Goal: Use online tool/utility: Utilize a website feature to perform a specific function

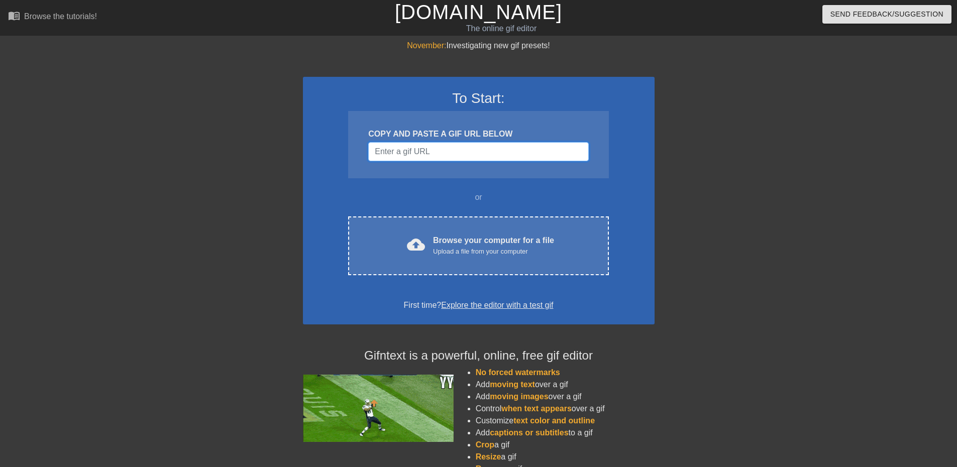
click at [502, 161] on input "Username" at bounding box center [478, 151] width 220 height 19
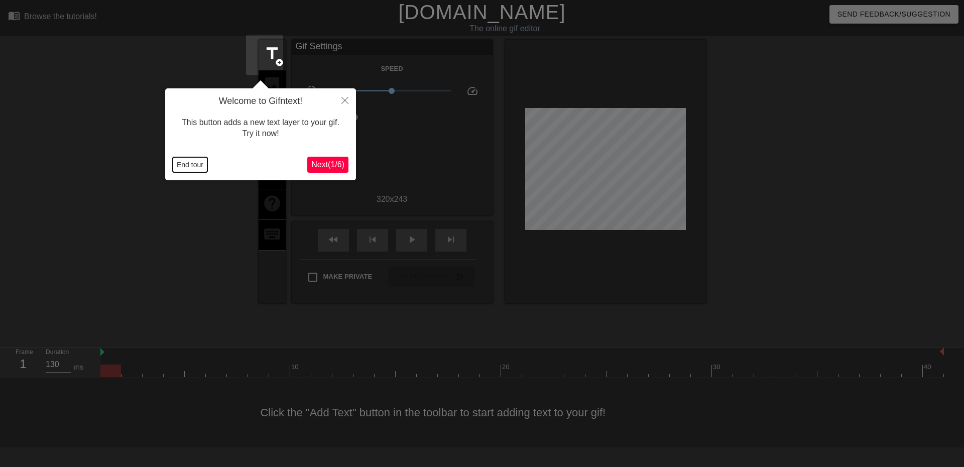
click at [194, 164] on button "End tour" at bounding box center [190, 164] width 35 height 15
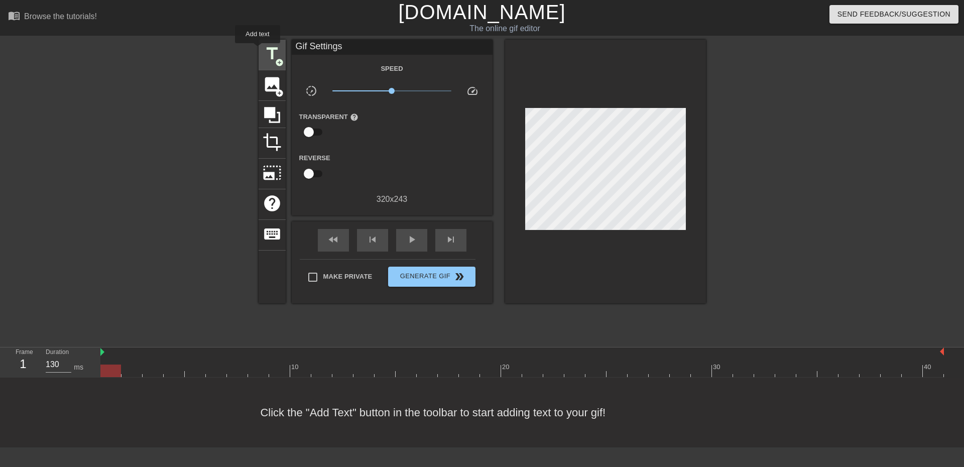
click at [263, 50] on span "title" at bounding box center [272, 53] width 19 height 19
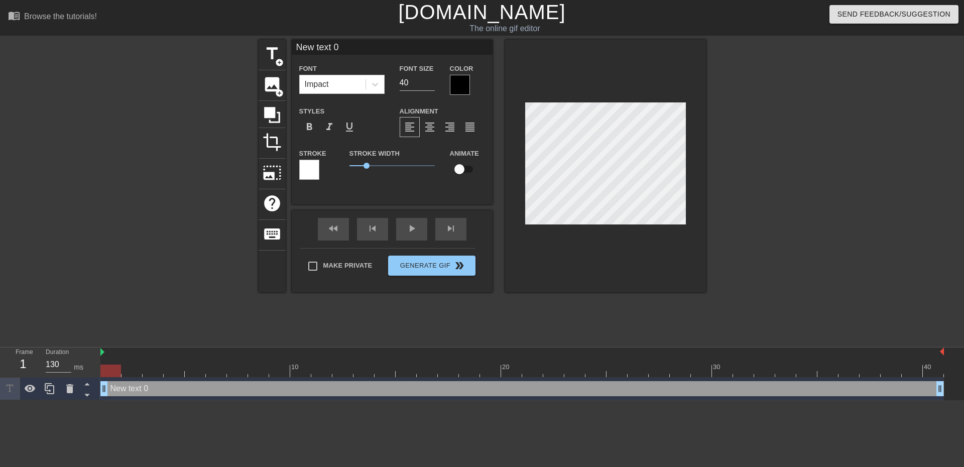
drag, startPoint x: 339, startPoint y: 48, endPoint x: 236, endPoint y: 61, distance: 103.3
click at [236, 61] on div "title add_circle image add_circle crop photo_size_select_large help keyboard Ne…" at bounding box center [482, 190] width 964 height 301
drag, startPoint x: 375, startPoint y: 47, endPoint x: 465, endPoint y: 47, distance: 89.9
click at [465, 47] on input "Quand France Travail changer ton conseillé" at bounding box center [392, 47] width 201 height 15
type input "Quand France Travail"
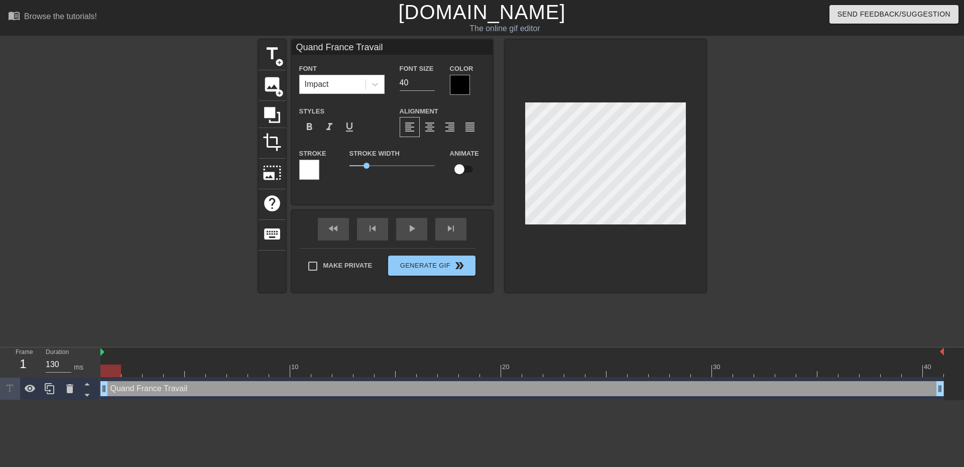
click at [568, 241] on div at bounding box center [605, 166] width 201 height 253
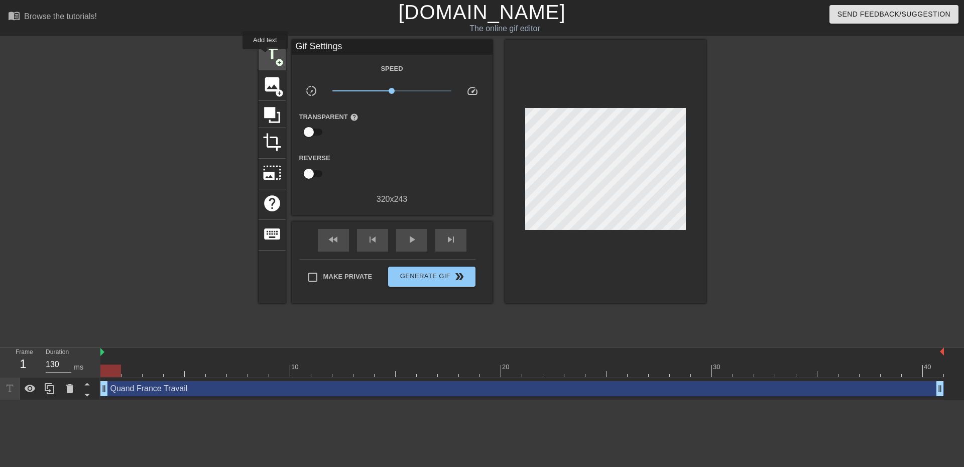
click at [265, 56] on span "title" at bounding box center [272, 53] width 19 height 19
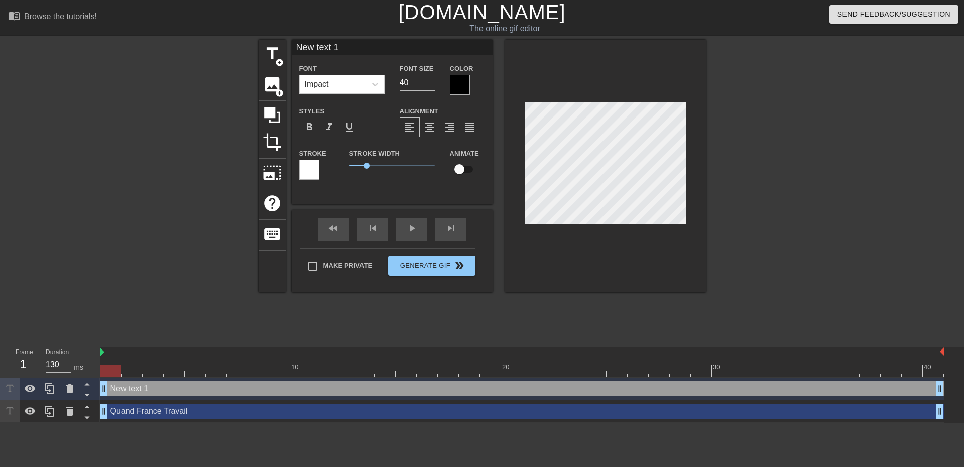
drag, startPoint x: 352, startPoint y: 53, endPoint x: 278, endPoint y: 54, distance: 73.3
click at [278, 54] on div "title add_circle image add_circle crop photo_size_select_large help keyboard Ne…" at bounding box center [483, 166] width 448 height 253
type input "Change ton conseillé"
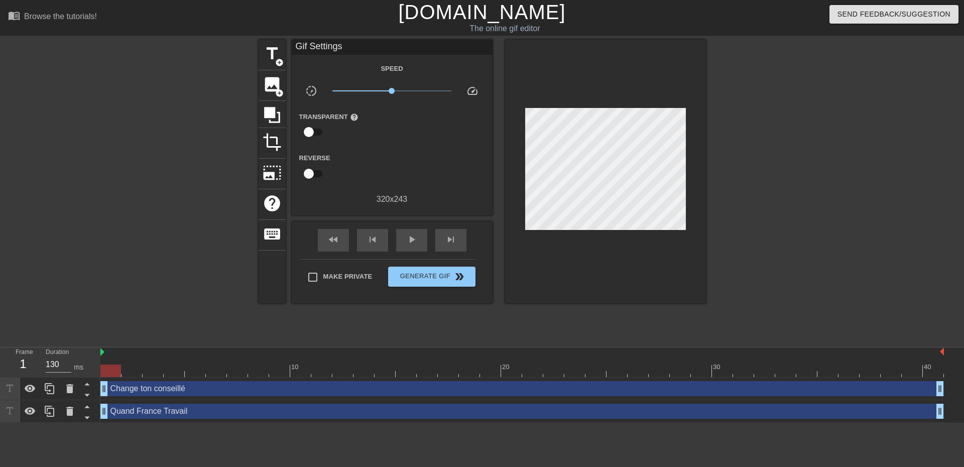
click at [617, 270] on div at bounding box center [605, 172] width 201 height 264
click at [406, 246] on span "play_arrow" at bounding box center [412, 240] width 12 height 12
click at [422, 283] on span "Generate Gif double_arrow" at bounding box center [431, 277] width 79 height 12
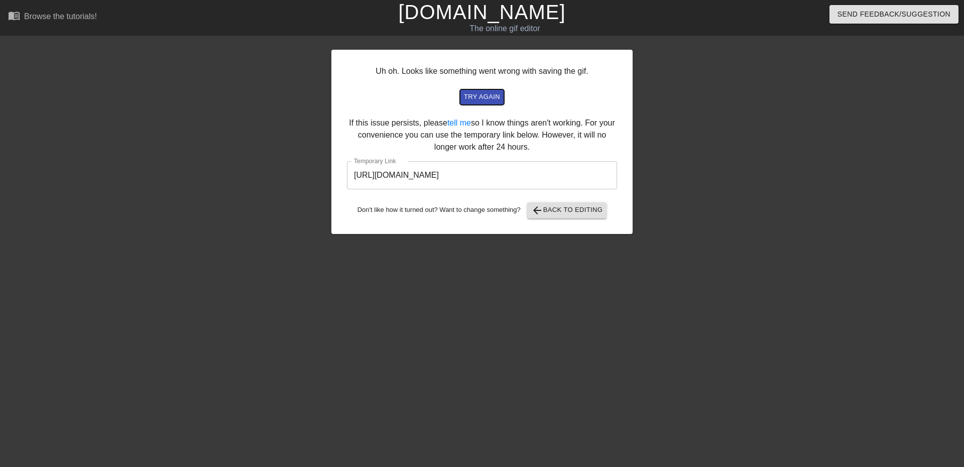
click at [464, 103] on span "try again" at bounding box center [482, 97] width 36 height 12
click at [860, 114] on div "Uh oh. Looks like something went wrong with saving the gif. try again If this i…" at bounding box center [482, 190] width 964 height 301
click at [522, 189] on input "[URL][DOMAIN_NAME]" at bounding box center [482, 175] width 270 height 28
click at [520, 189] on input "[URL][DOMAIN_NAME]" at bounding box center [482, 175] width 270 height 28
drag, startPoint x: 601, startPoint y: 193, endPoint x: 319, endPoint y: 200, distance: 281.9
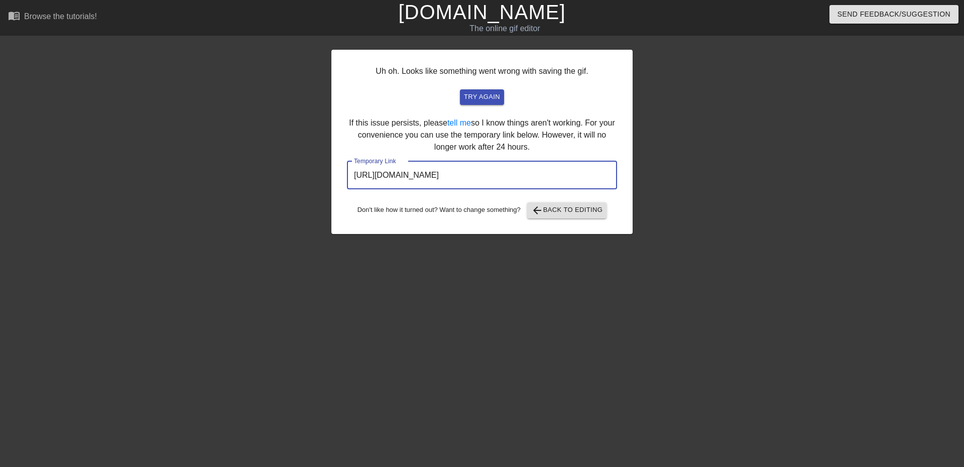
click at [319, 200] on div "Uh oh. Looks like something went wrong with saving the gif. try again If this i…" at bounding box center [482, 190] width 964 height 301
click at [653, 135] on div "Uh oh. Looks like something went wrong with saving the gif. try again If this i…" at bounding box center [482, 190] width 964 height 301
